Goal: Information Seeking & Learning: Check status

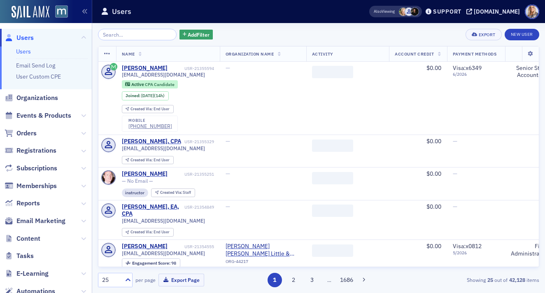
click at [120, 37] on input "search" at bounding box center [137, 35] width 79 height 12
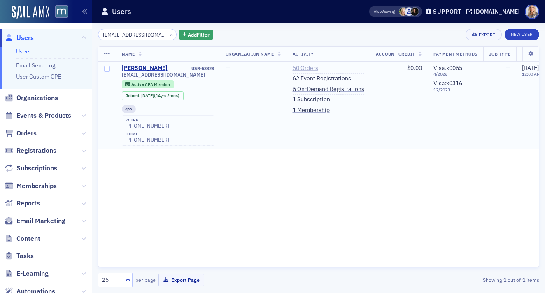
type input "[EMAIL_ADDRESS][DOMAIN_NAME]"
click at [310, 66] on link "50 Orders" at bounding box center [306, 68] width 26 height 7
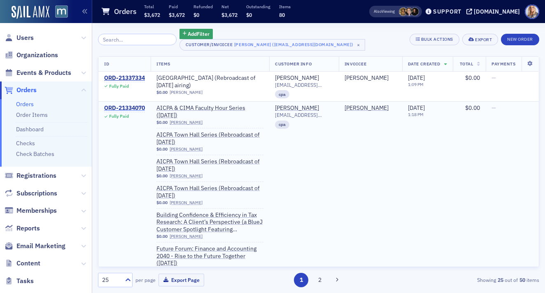
click at [119, 106] on div "ORD-21334070" at bounding box center [124, 108] width 41 height 7
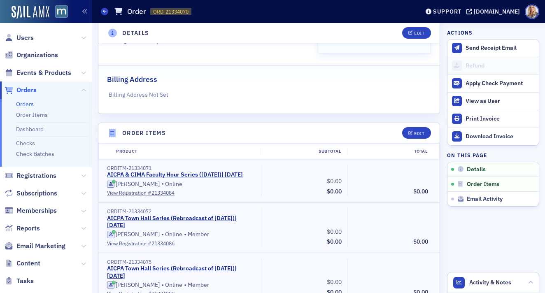
scroll to position [162, 0]
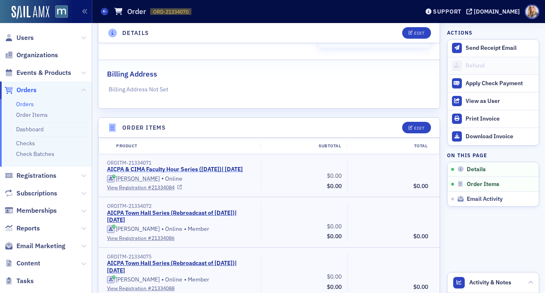
click at [157, 169] on link "AICPA & CIMA Faculty Hour Series ([DATE]) | [DATE]" at bounding box center [175, 169] width 136 height 7
click at [83, 37] on icon at bounding box center [83, 37] width 5 height 5
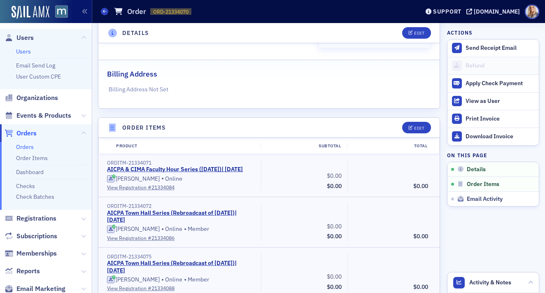
click at [28, 52] on link "Users" at bounding box center [23, 51] width 15 height 7
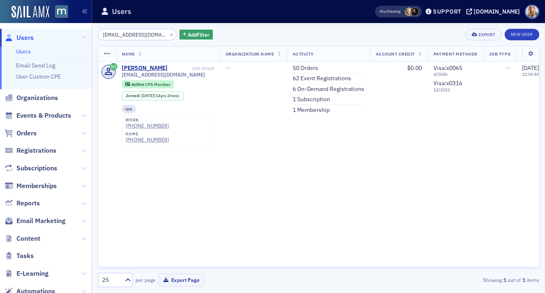
drag, startPoint x: 151, startPoint y: 32, endPoint x: 84, endPoint y: 27, distance: 66.5
click at [84, 27] on div "Users Users Email Send Log User Custom CPE Organizations Events & Products Orde…" at bounding box center [272, 146] width 545 height 293
drag, startPoint x: 150, startPoint y: 35, endPoint x: 85, endPoint y: 29, distance: 65.7
click at [85, 29] on div "Users Users Email Send Log User Custom CPE Organizations Events & Products Orde…" at bounding box center [272, 146] width 545 height 293
paste input "eyuspartnershipoperatio"
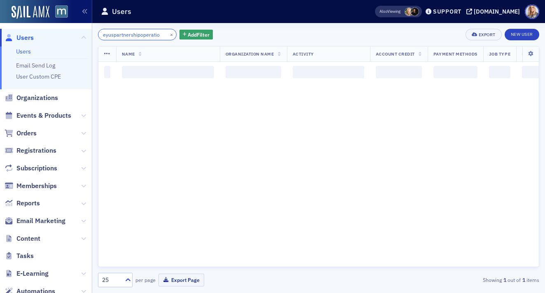
scroll to position [0, 2]
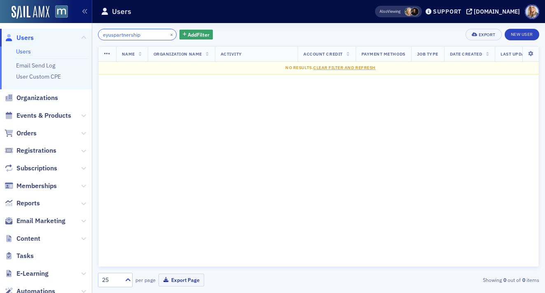
type input "eyuspartnership"
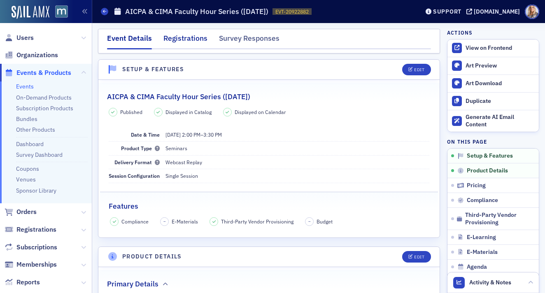
click at [200, 44] on div "Registrations" at bounding box center [185, 40] width 44 height 15
